Goal: Task Accomplishment & Management: Use online tool/utility

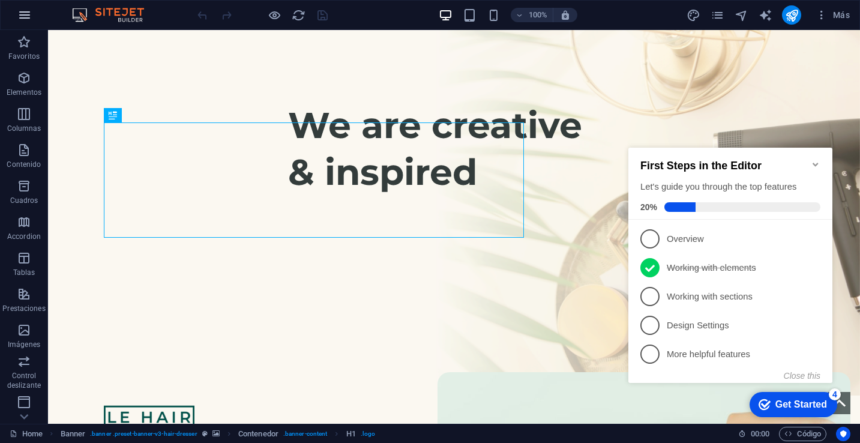
click at [12, 16] on button "button" at bounding box center [24, 15] width 29 height 29
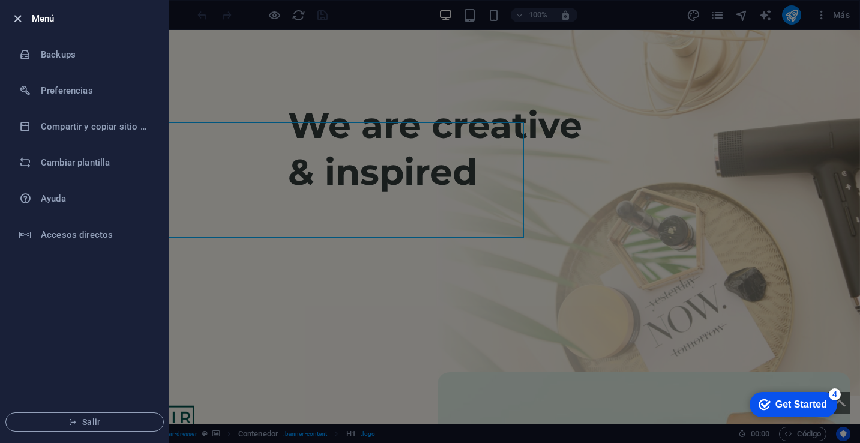
click at [16, 19] on icon "button" at bounding box center [18, 19] width 14 height 14
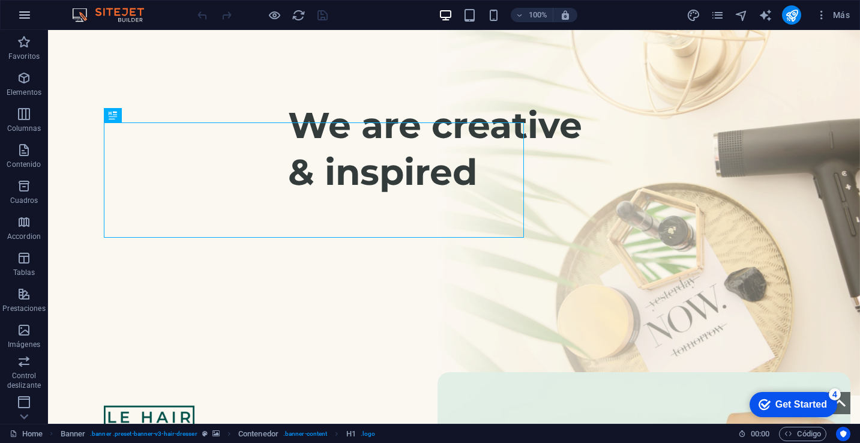
click at [24, 17] on icon "button" at bounding box center [24, 15] width 14 height 14
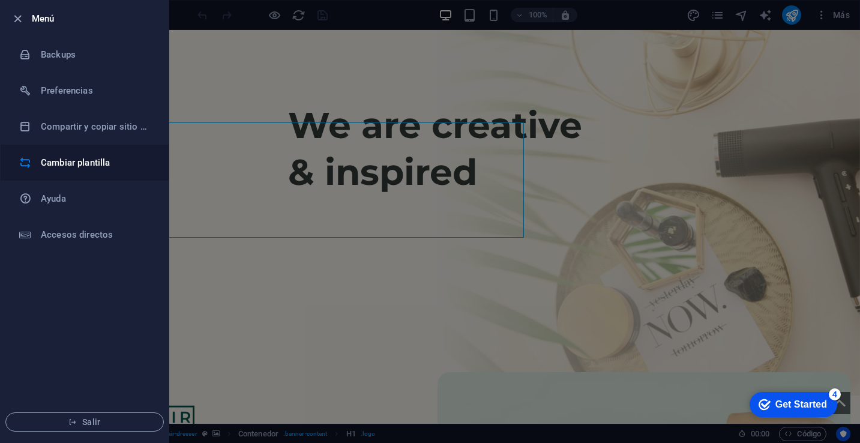
click at [78, 167] on h6 "Cambiar plantilla" at bounding box center [96, 162] width 111 height 14
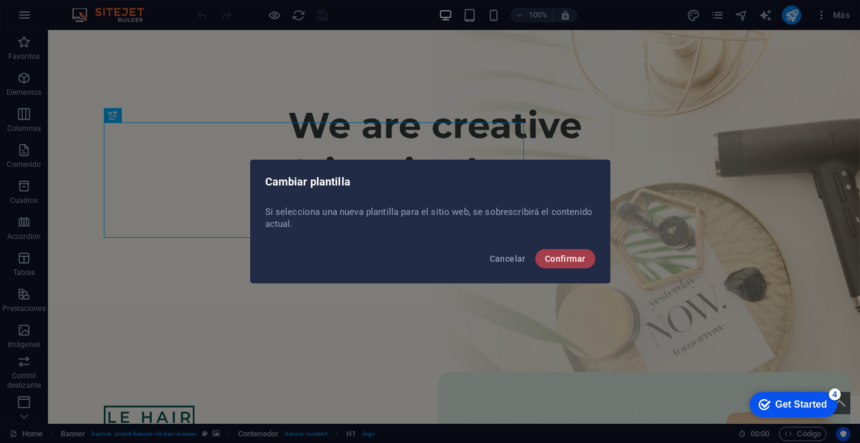
click at [556, 253] on button "Confirmar" at bounding box center [565, 258] width 60 height 19
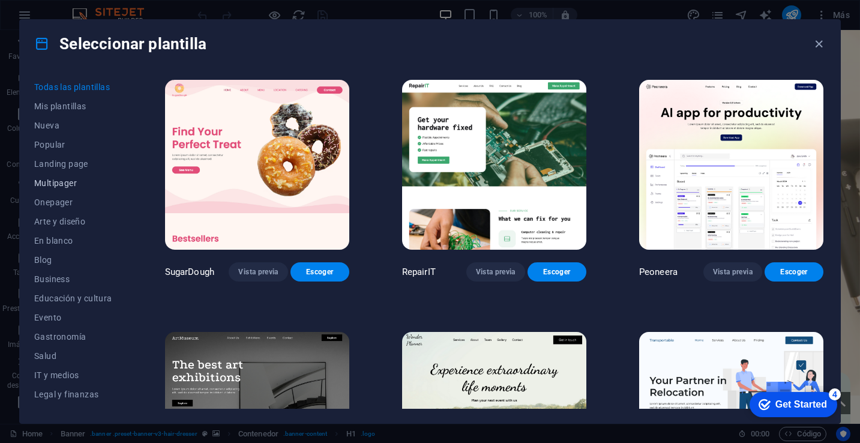
click at [85, 178] on span "Multipager" at bounding box center [73, 183] width 78 height 10
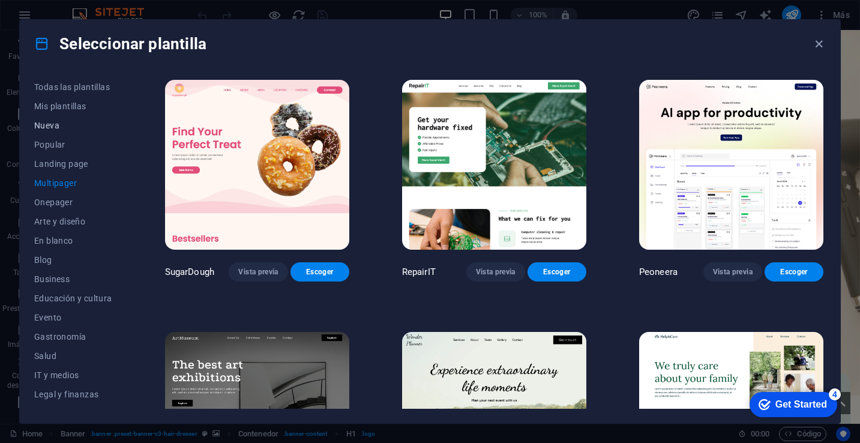
click at [61, 125] on span "Nueva" at bounding box center [73, 126] width 78 height 10
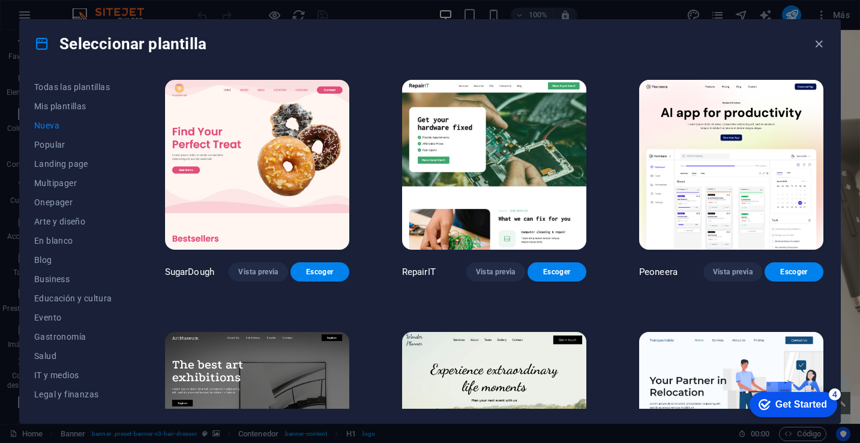
click at [68, 125] on span "Nueva" at bounding box center [73, 126] width 78 height 10
click at [816, 43] on icon "button" at bounding box center [819, 44] width 14 height 14
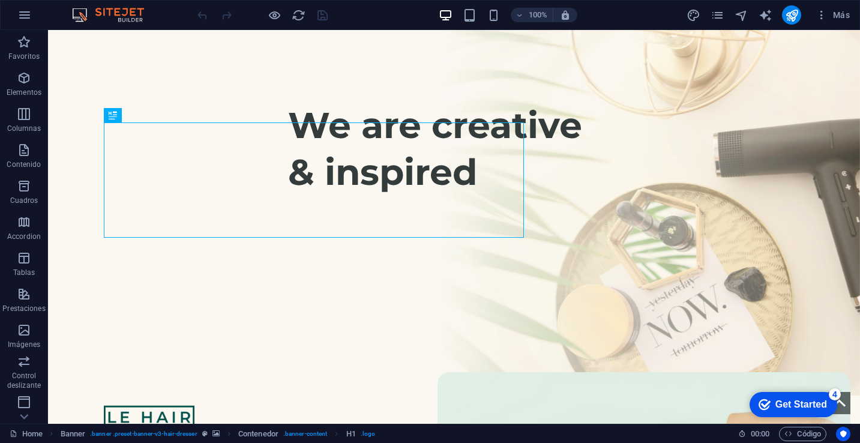
click at [133, 11] on img at bounding box center [114, 15] width 90 height 14
click at [825, 19] on icon "button" at bounding box center [822, 15] width 12 height 12
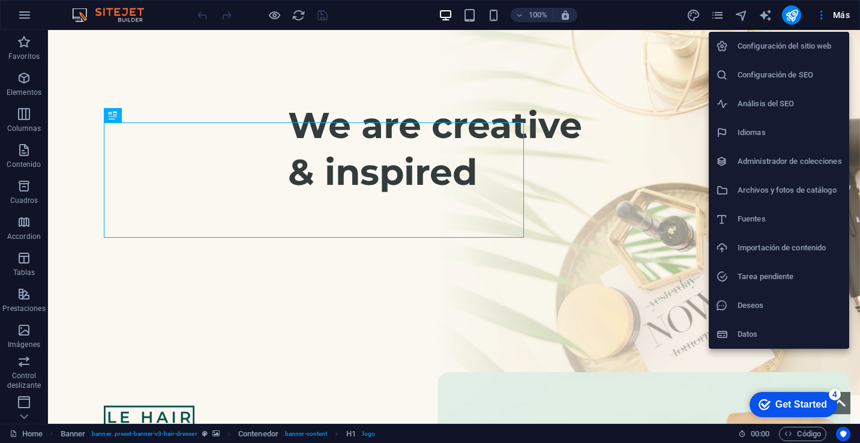
click at [764, 16] on div at bounding box center [430, 221] width 860 height 443
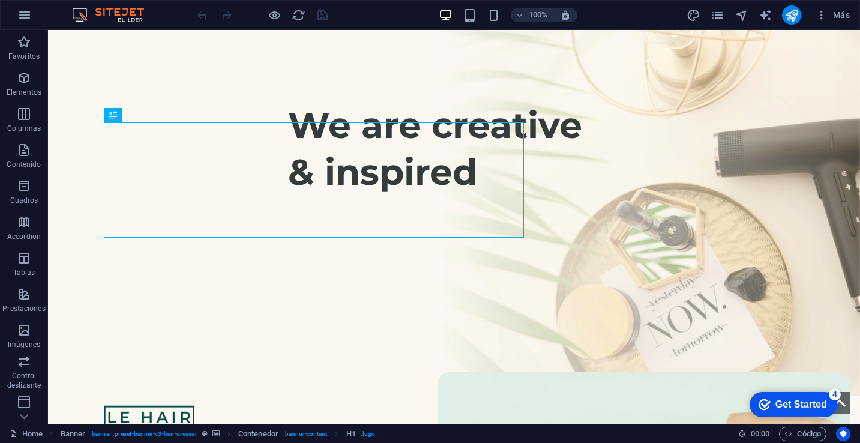
click at [764, 16] on icon "text_generator" at bounding box center [766, 15] width 14 height 14
select select "English"
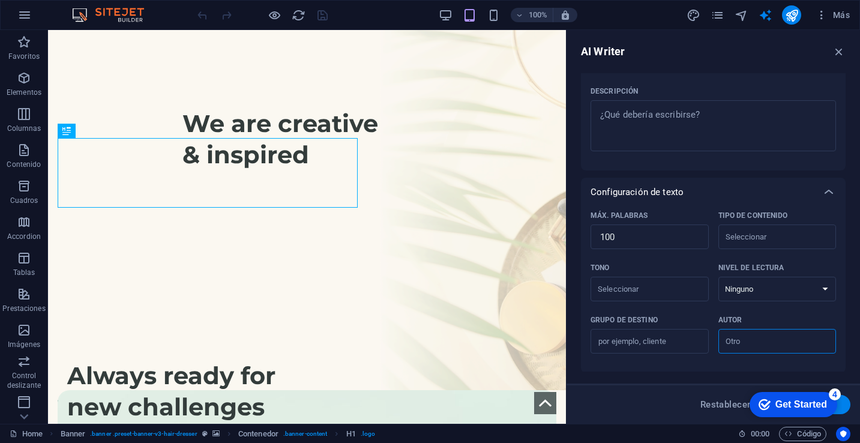
scroll to position [67, 0]
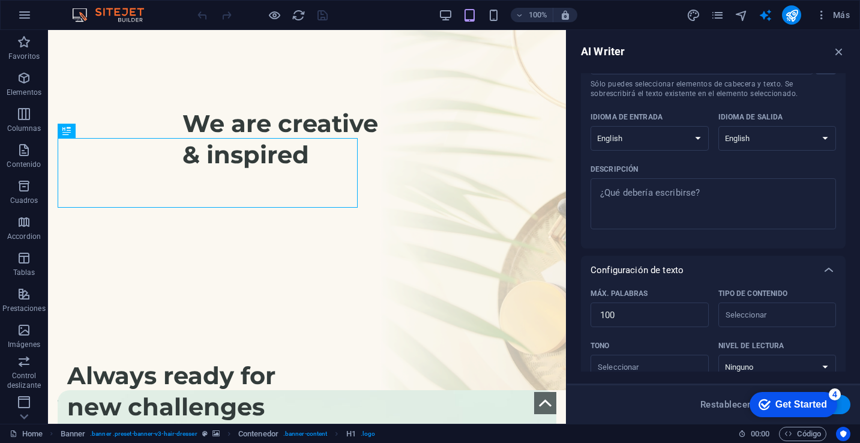
click at [732, 17] on div "Más" at bounding box center [770, 14] width 169 height 19
click at [735, 17] on icon "navigator" at bounding box center [742, 15] width 14 height 14
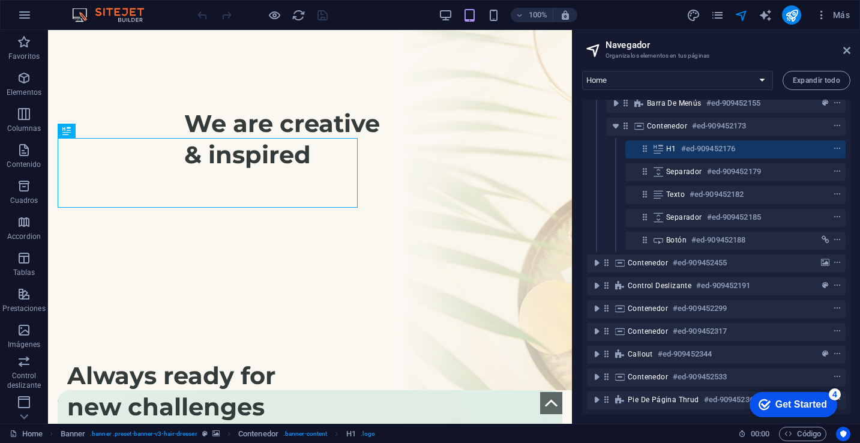
scroll to position [0, 0]
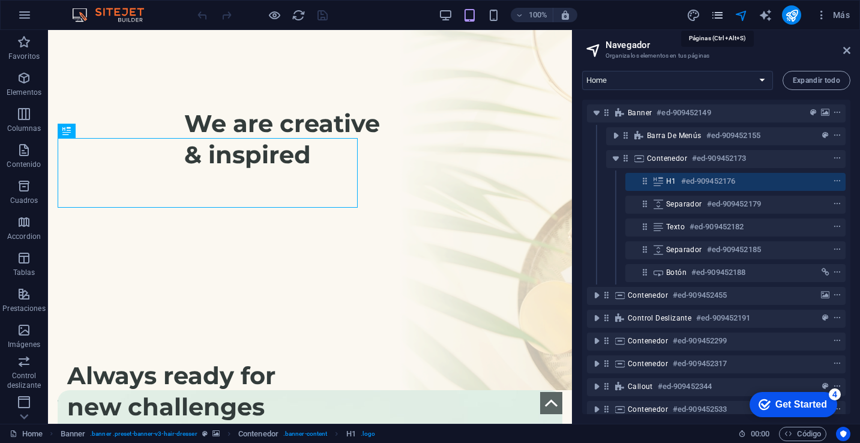
click at [720, 20] on icon "pages" at bounding box center [718, 15] width 14 height 14
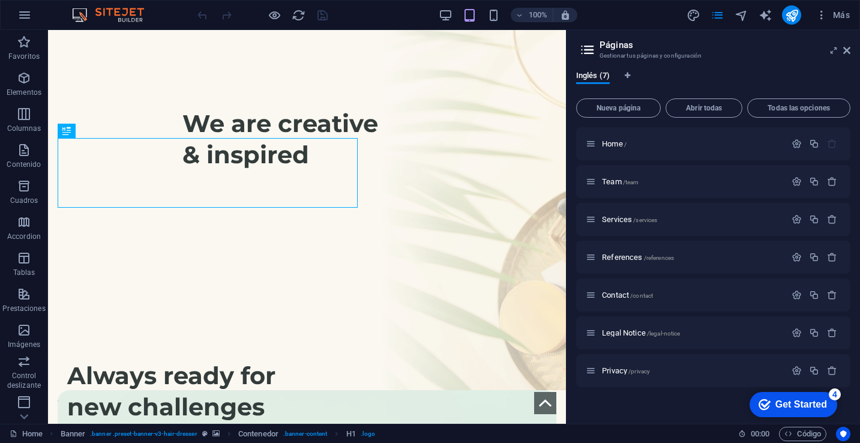
click at [585, 51] on icon at bounding box center [588, 49] width 18 height 17
click at [699, 19] on icon "design" at bounding box center [694, 15] width 14 height 14
select select "px"
select select "400"
select select "px"
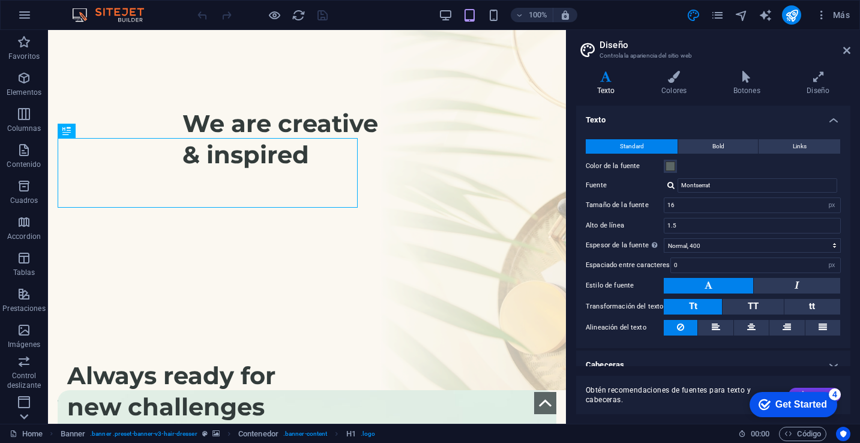
click at [18, 414] on icon at bounding box center [24, 416] width 17 height 17
click at [18, 414] on p "Colecciones" at bounding box center [24, 414] width 40 height 10
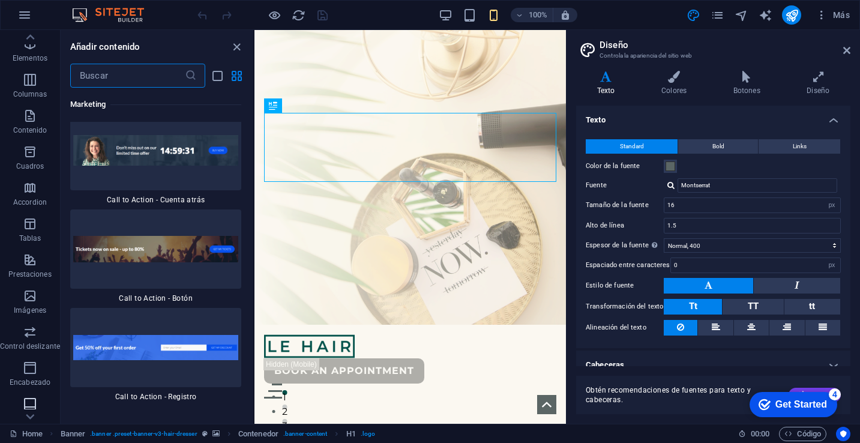
scroll to position [0, 0]
click at [172, 30] on div "Añadir contenido ​ Favoritos 1 Star Cabecera 1 Star Contenedor Elementos 1 Star…" at bounding box center [157, 227] width 193 height 394
click at [26, 17] on icon "button" at bounding box center [24, 15] width 14 height 14
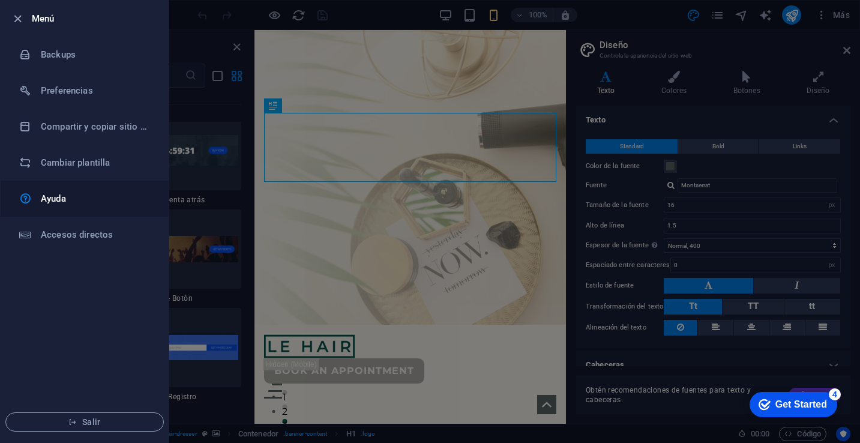
click at [60, 205] on h6 "Ayuda" at bounding box center [96, 198] width 111 height 14
click at [631, 41] on div at bounding box center [430, 221] width 860 height 443
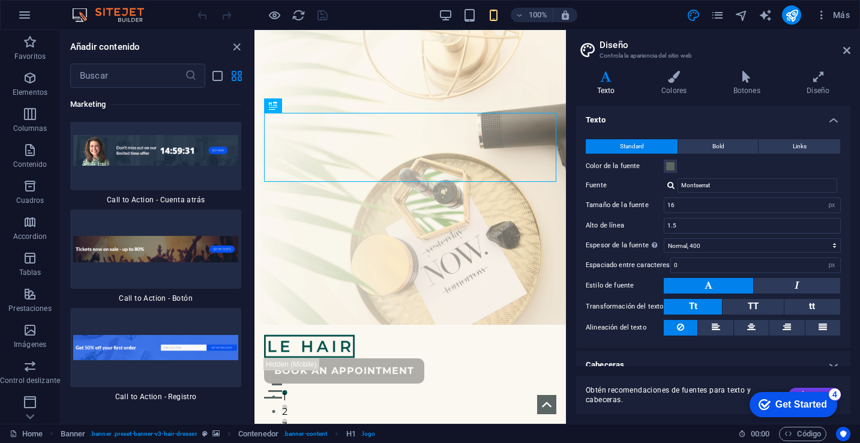
click at [621, 38] on header "Diseño Controla la apariencia del sitio web" at bounding box center [715, 45] width 272 height 31
